Goal: Information Seeking & Learning: Learn about a topic

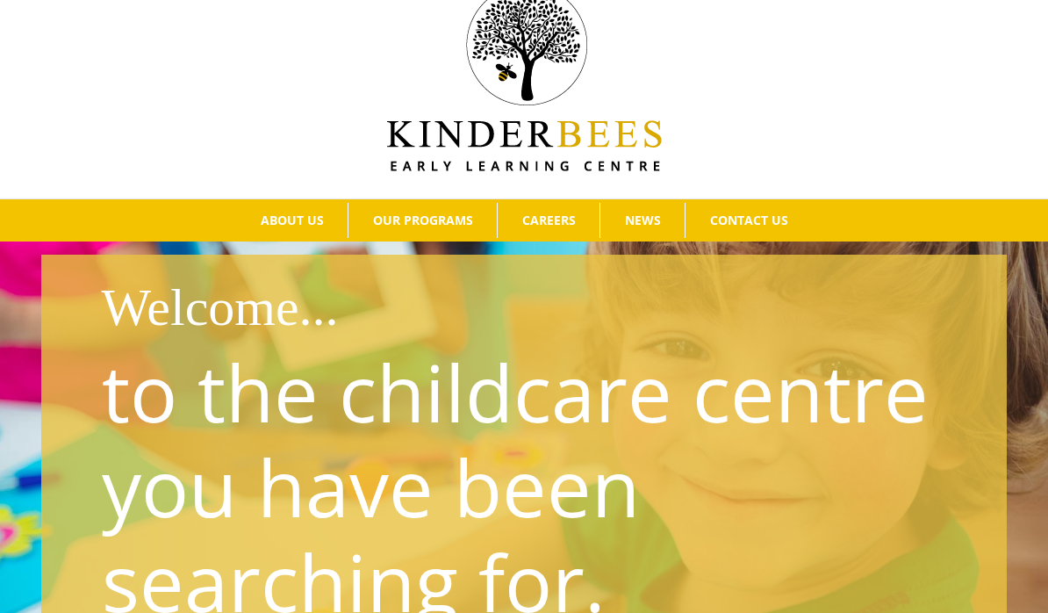
scroll to position [47, 0]
click at [254, 248] on span "Our Philosophy" at bounding box center [310, 253] width 113 height 17
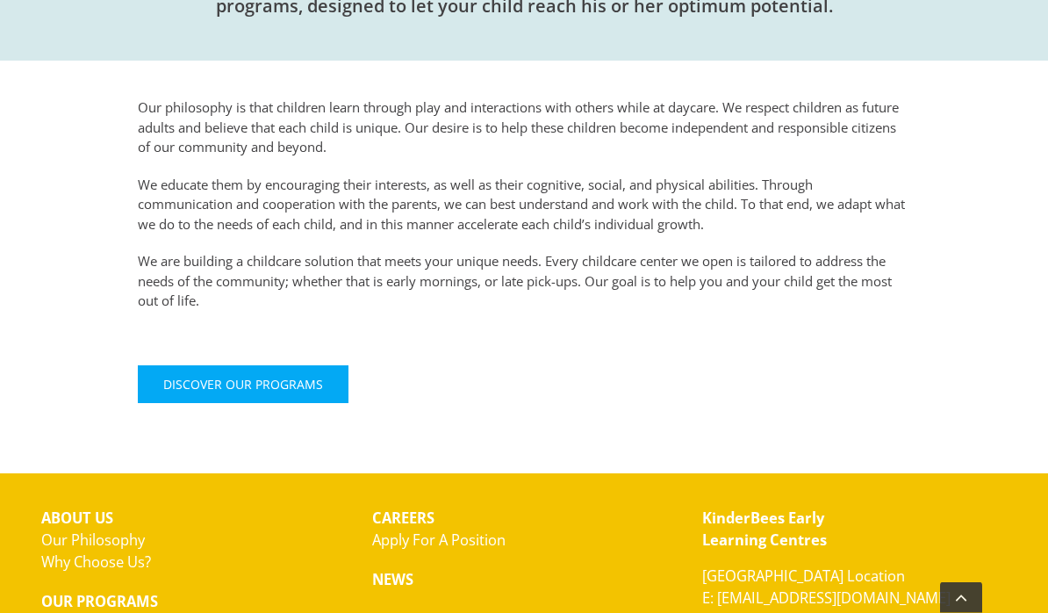
scroll to position [760, 0]
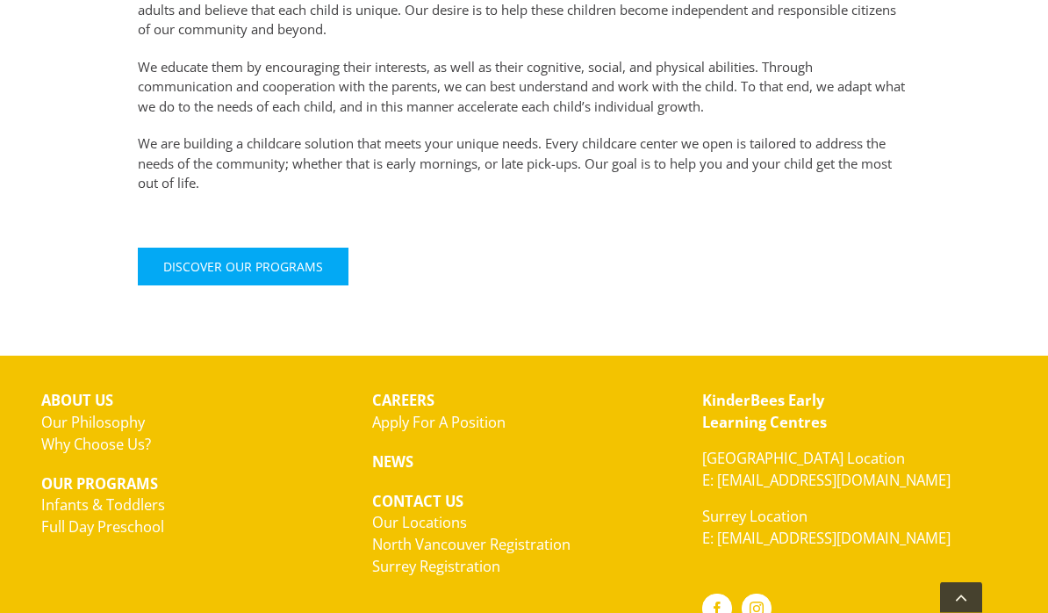
click at [398, 564] on link "Surrey Registration" at bounding box center [436, 566] width 128 height 20
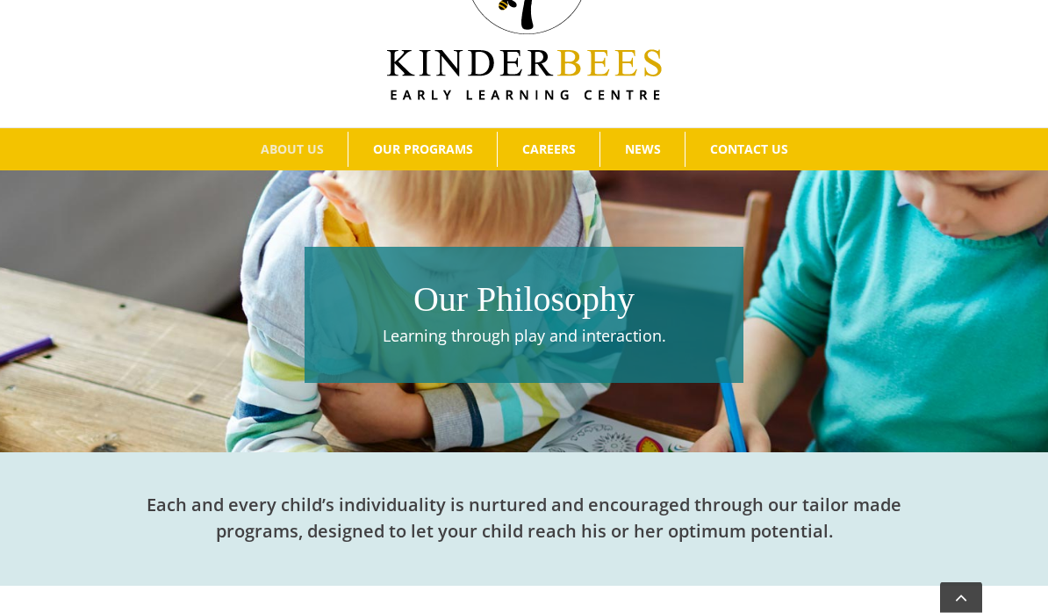
scroll to position [0, 0]
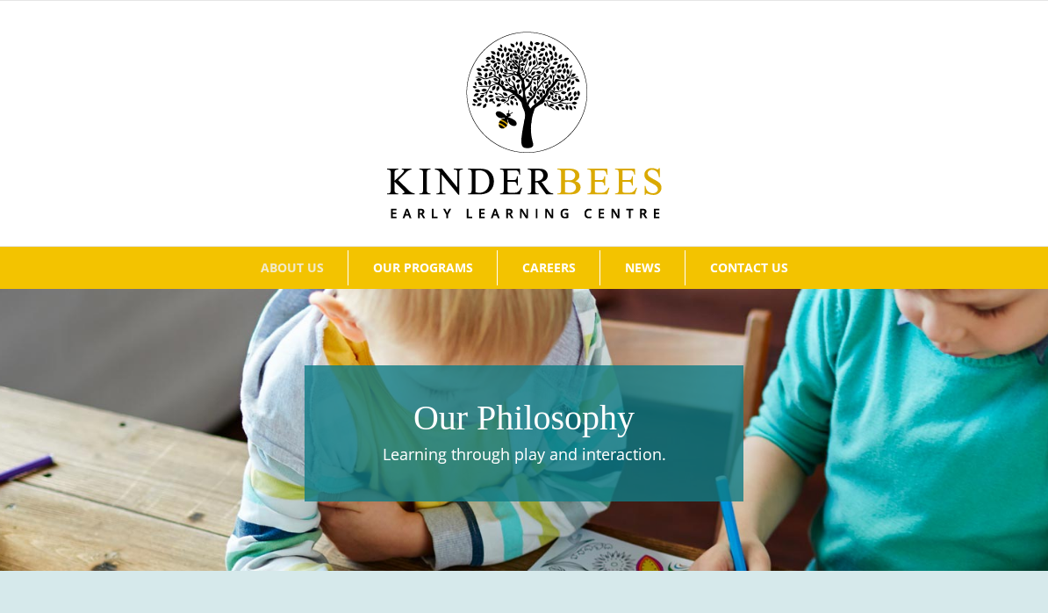
click at [255, 337] on span "Why Choose Us?" at bounding box center [313, 332] width 118 height 17
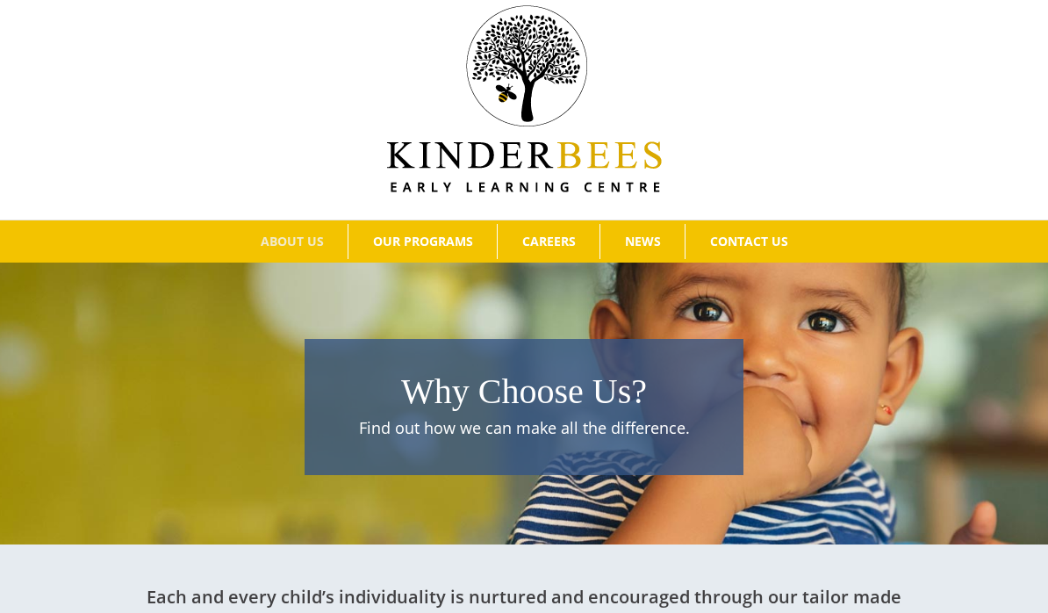
scroll to position [26, 0]
click at [390, 278] on span "Learning at KinderBees" at bounding box center [446, 274] width 161 height 17
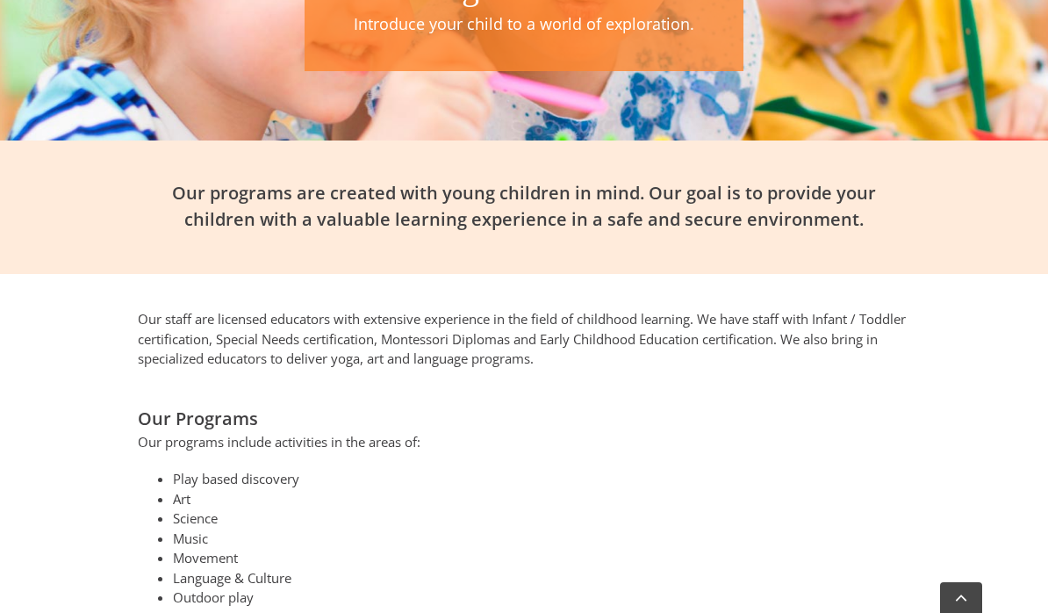
scroll to position [431, 0]
